Goal: Information Seeking & Learning: Learn about a topic

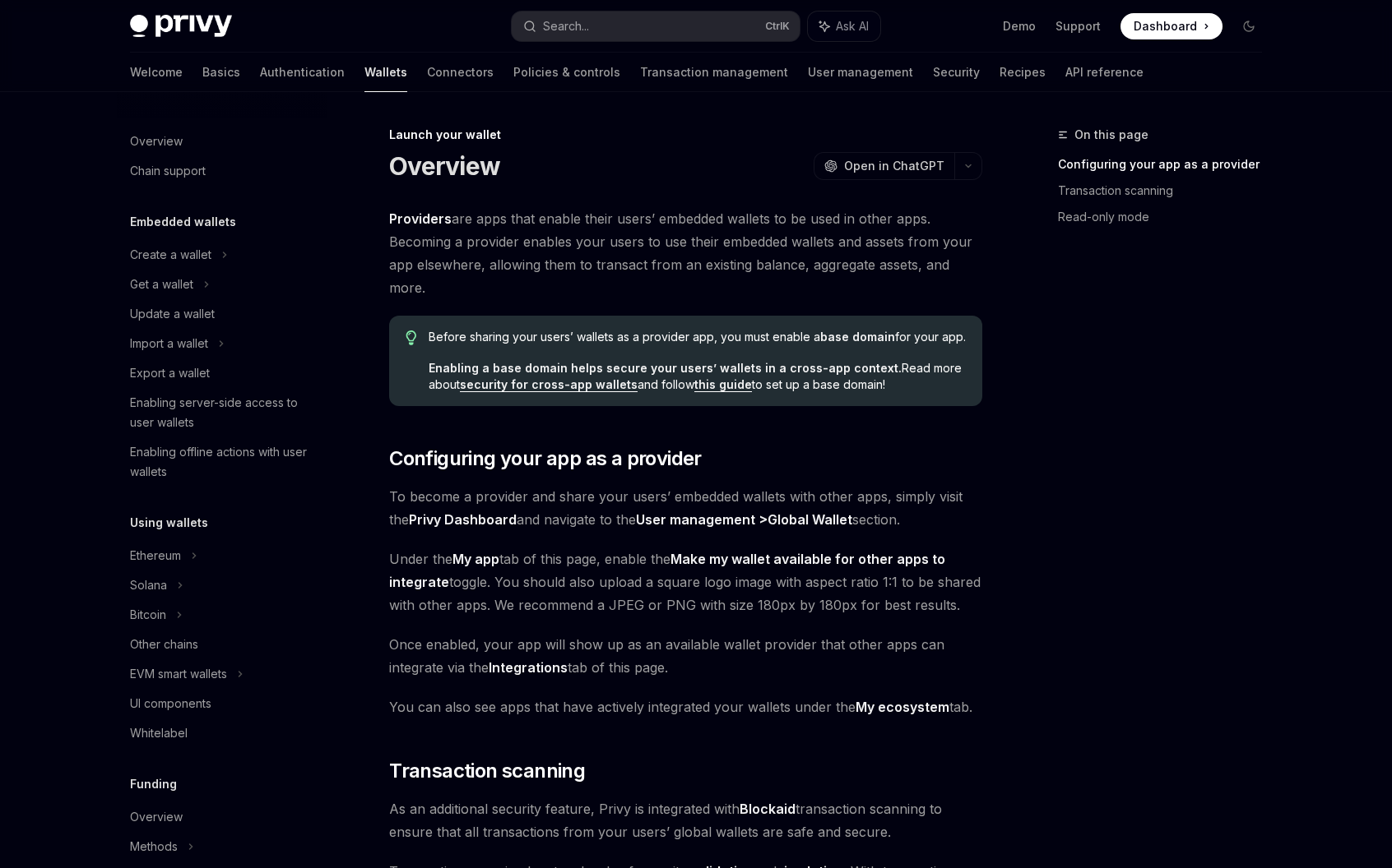
scroll to position [603, 0]
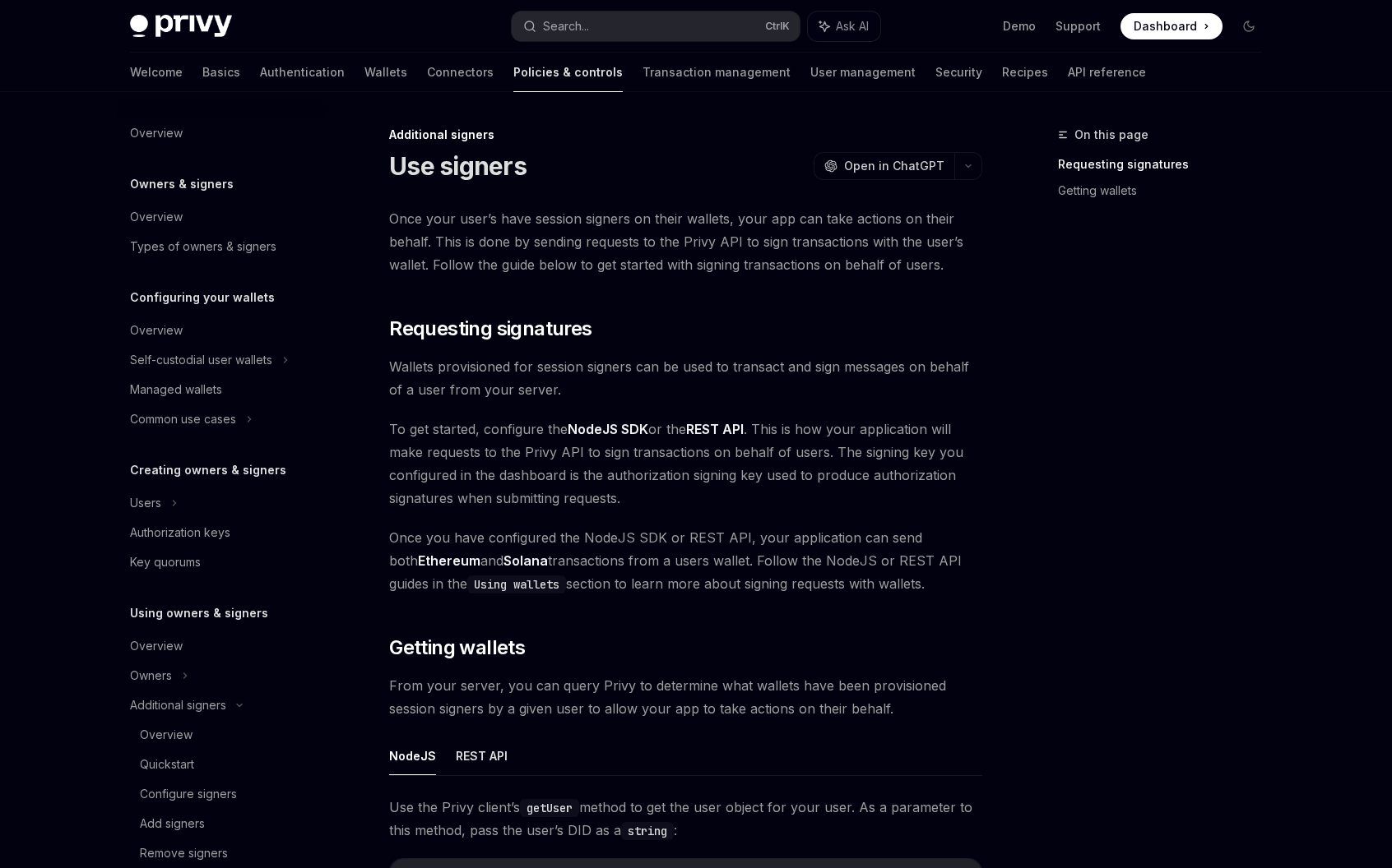
scroll to position [403, 0]
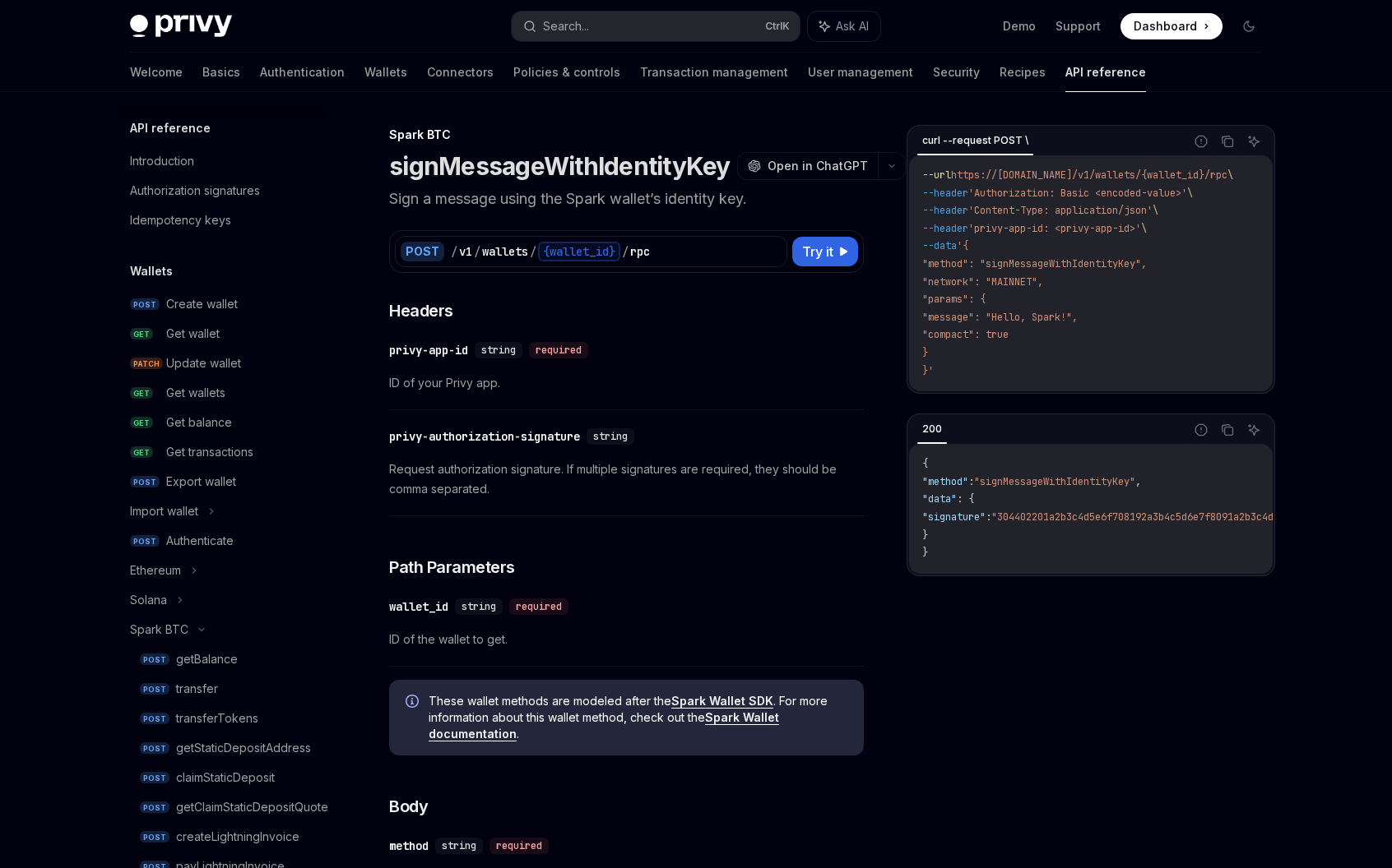
scroll to position [416, 0]
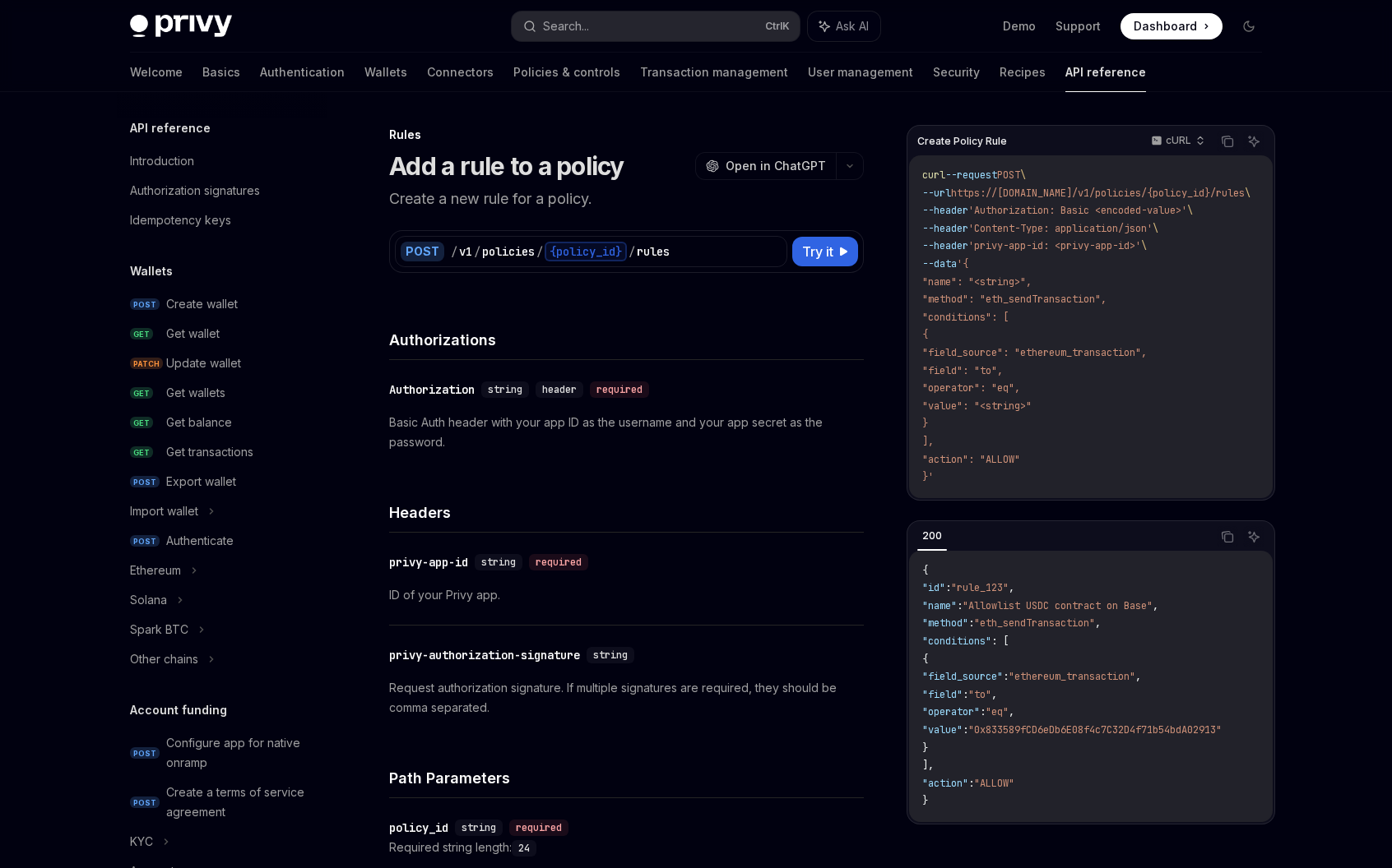
scroll to position [712, 0]
